Goal: Transaction & Acquisition: Download file/media

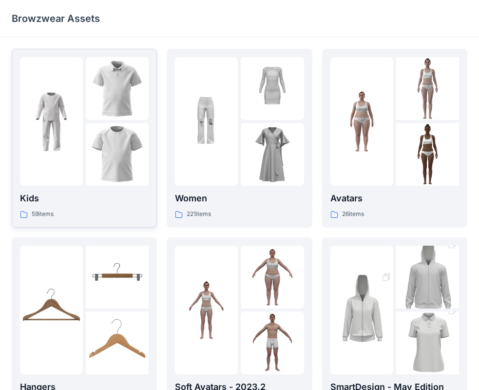
click at [67, 134] on img at bounding box center [51, 121] width 63 height 63
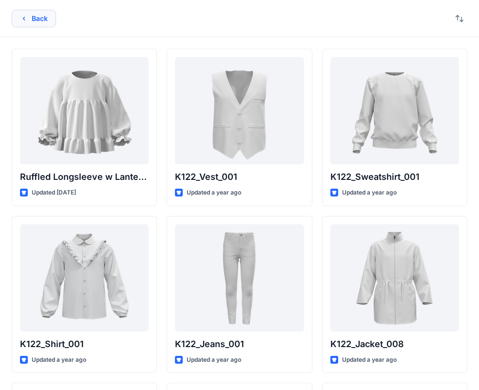
click at [30, 20] on button "Back" at bounding box center [34, 19] width 44 height 18
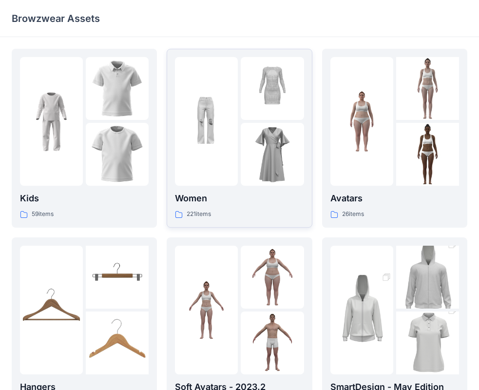
click at [203, 141] on img at bounding box center [206, 121] width 63 height 63
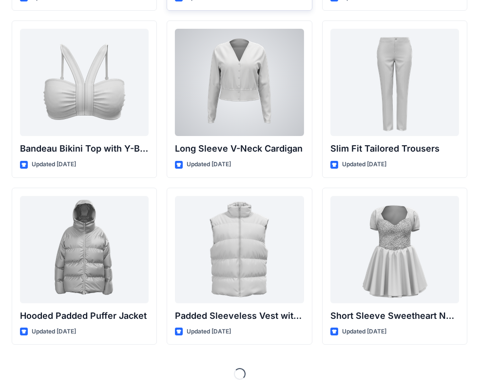
scroll to position [1031, 0]
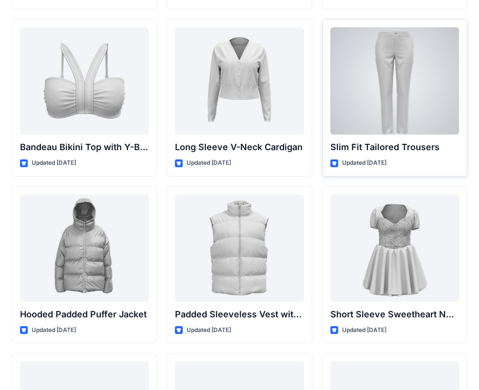
click at [393, 89] on div at bounding box center [394, 80] width 129 height 107
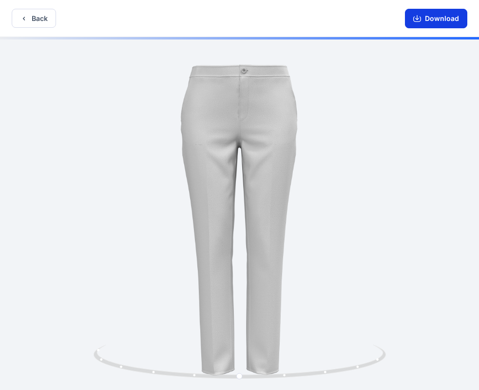
click at [422, 26] on button "Download" at bounding box center [436, 18] width 62 height 19
click at [41, 19] on button "Back" at bounding box center [34, 18] width 44 height 19
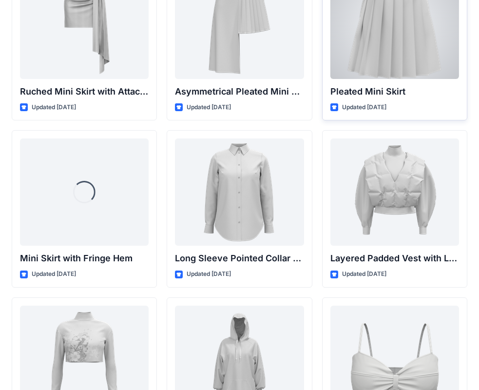
scroll to position [2755, 0]
